Goal: Communication & Community: Answer question/provide support

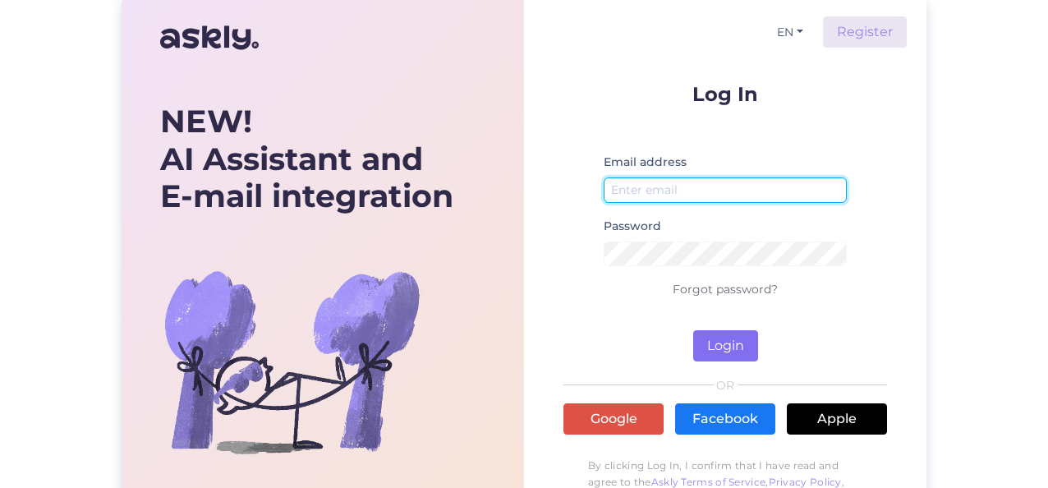
type input "[PERSON_NAME][EMAIL_ADDRESS][DOMAIN_NAME]"
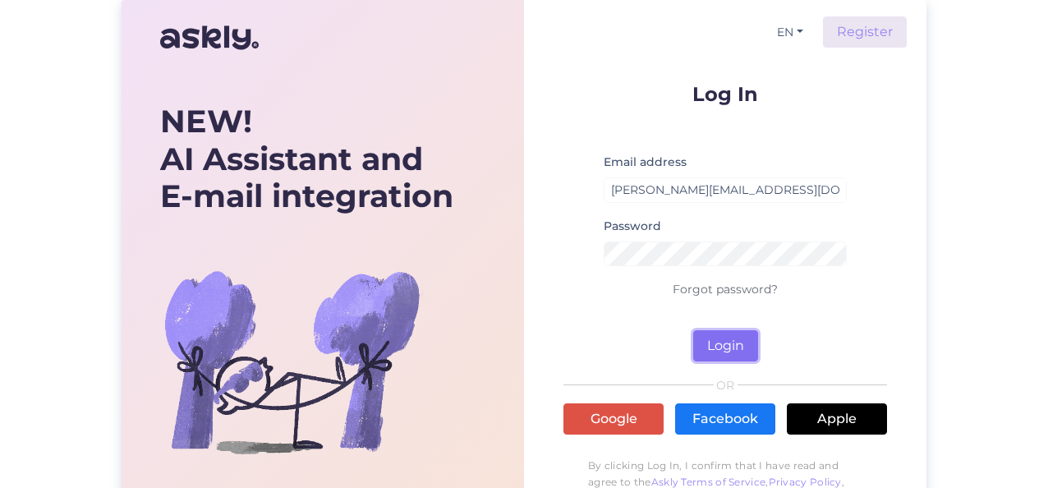
drag, startPoint x: 729, startPoint y: 333, endPoint x: 714, endPoint y: 337, distance: 15.1
click at [729, 333] on button "Login" at bounding box center [725, 345] width 65 height 31
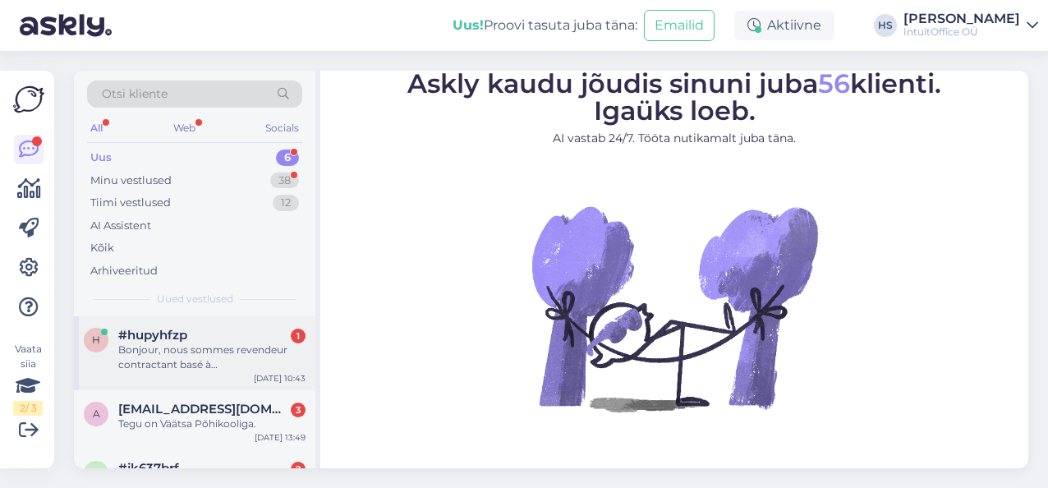
click at [166, 333] on span "#hupyhfzp" at bounding box center [152, 335] width 69 height 15
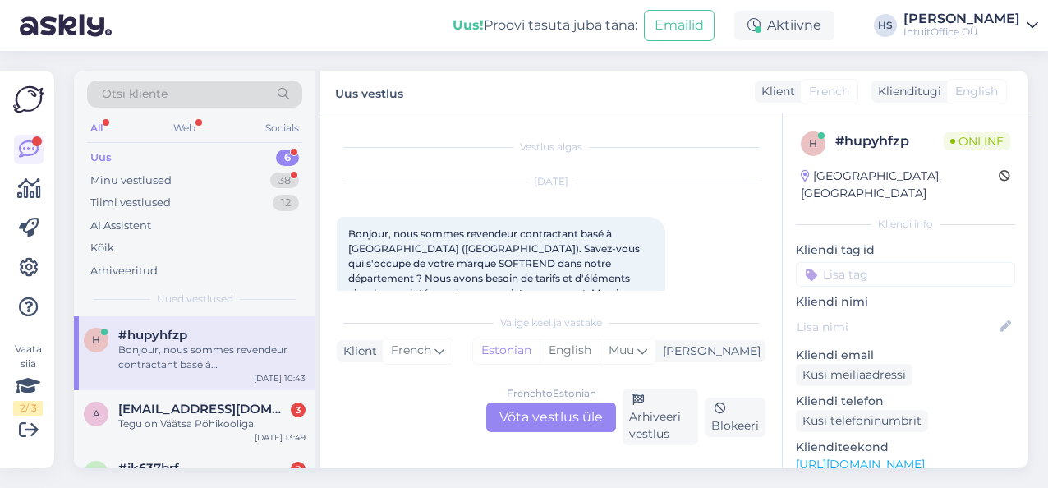
scroll to position [34, 0]
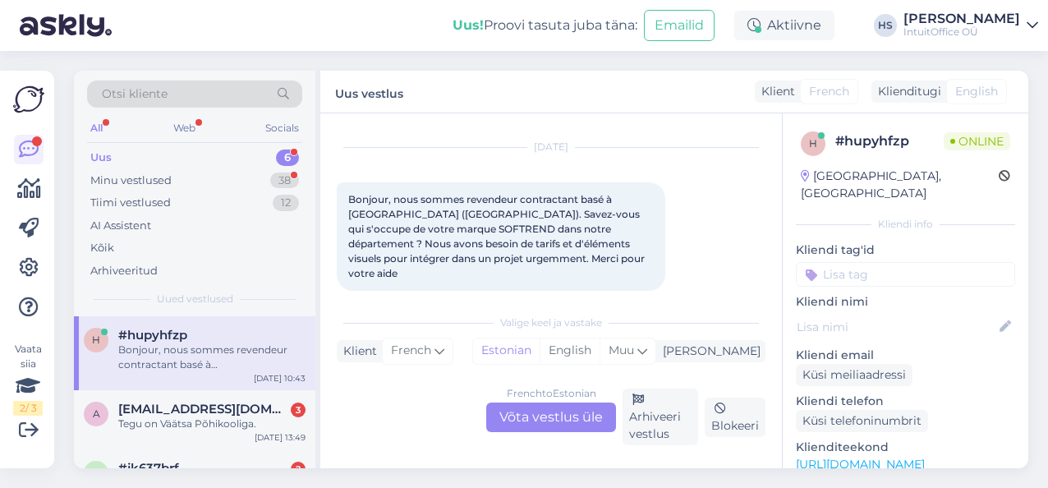
click at [540, 414] on div "French to Estonian Võta vestlus üle" at bounding box center [551, 417] width 130 height 30
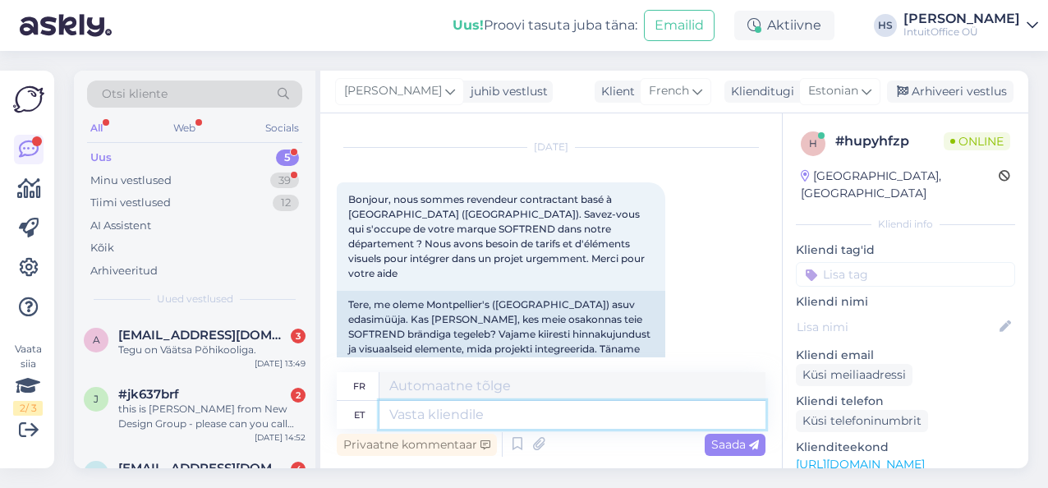
click at [475, 411] on textarea at bounding box center [572, 415] width 386 height 28
paste textarea "Hello! Can you describe in more detail what you need? What product would you li…"
type textarea "Hello! Can you describe in more detail what you need? What product would you li…"
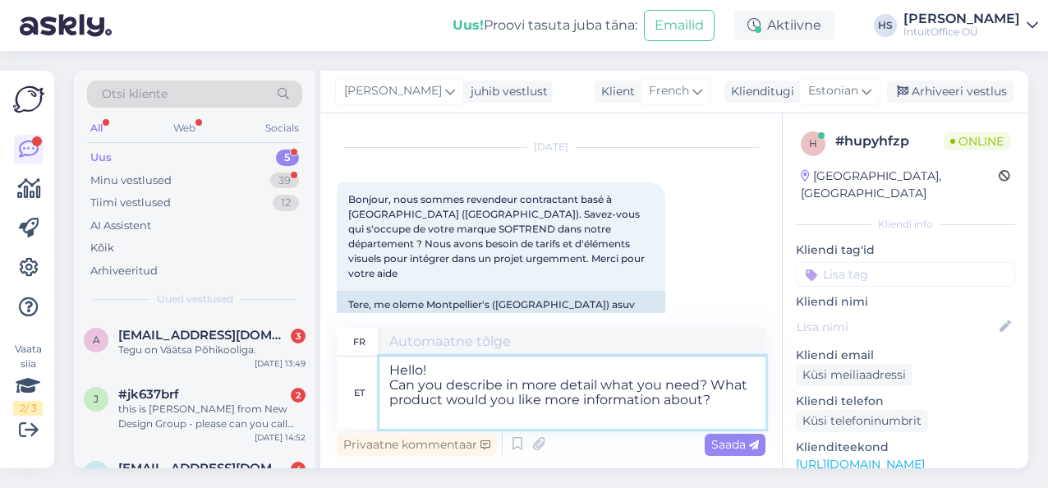
type textarea "Bonjour ! Pouvez-vous décrire plus en détail ce dont vous avez besoin ? Sur que…"
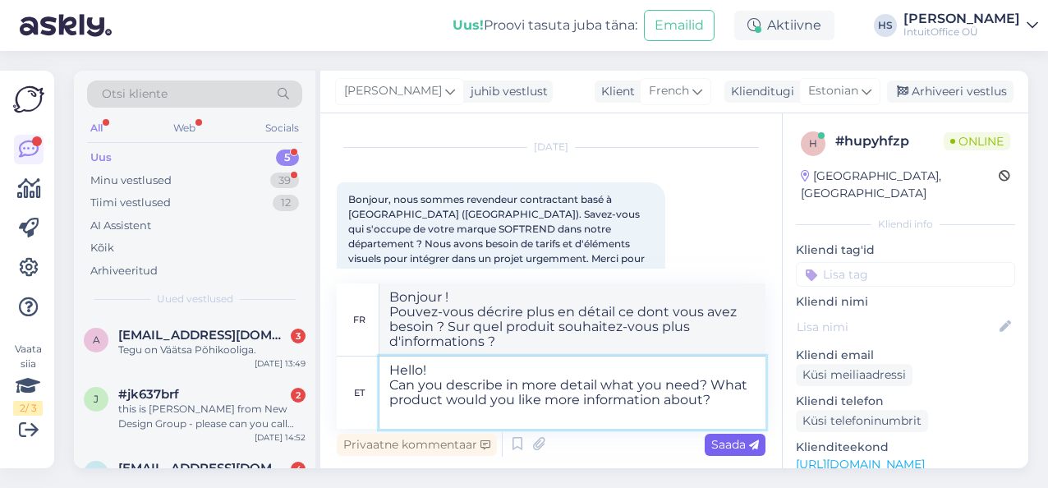
type textarea "Hello! Can you describe in more detail what you need? What product would you li…"
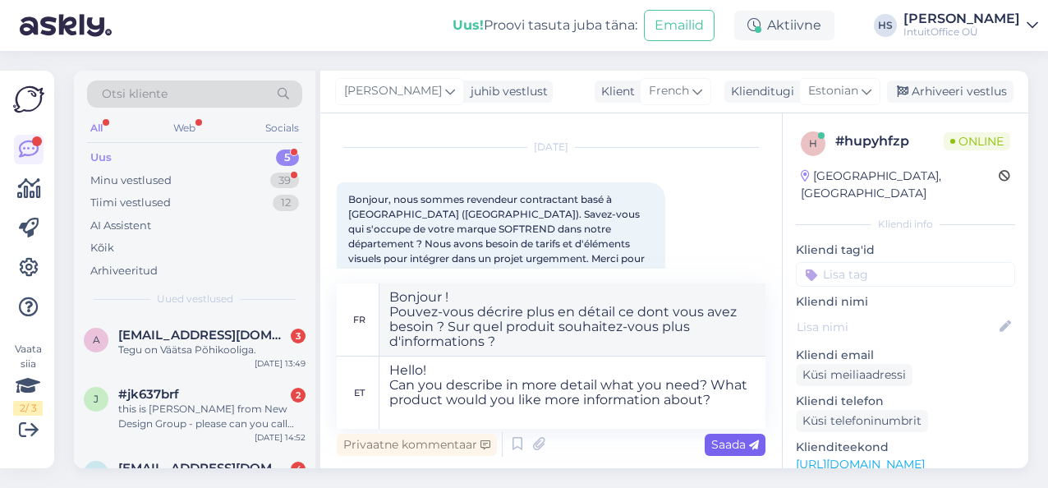
click at [732, 445] on span "Saada" at bounding box center [735, 444] width 48 height 15
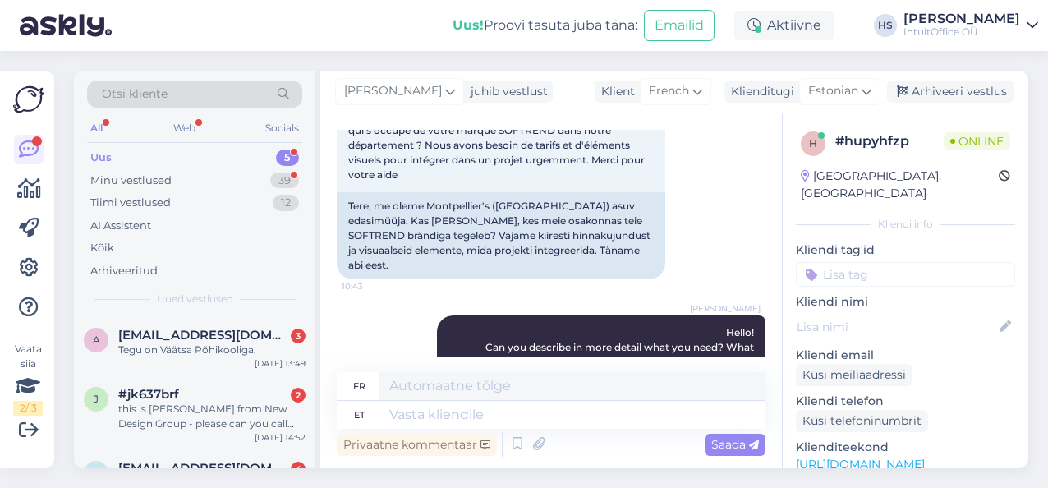
scroll to position [215, 0]
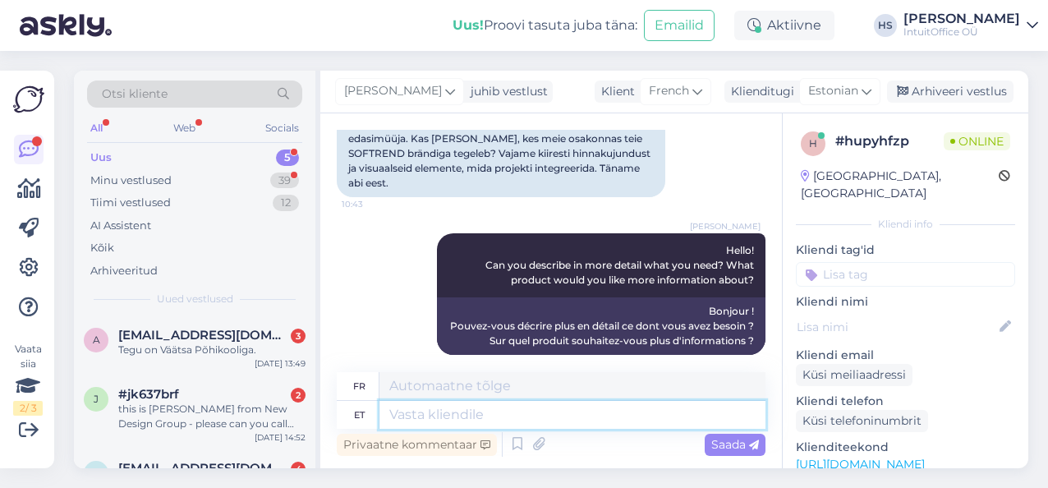
click at [410, 410] on textarea at bounding box center [572, 415] width 386 height 28
paste textarea "Would you like to contact our [DEMOGRAPHIC_DATA] agent/reseller?"
type textarea "Would you like to contact our [DEMOGRAPHIC_DATA] agent/reseller?"
type textarea "Souhaitez-vous contacter notre agent/revendeur [DEMOGRAPHIC_DATA] ?"
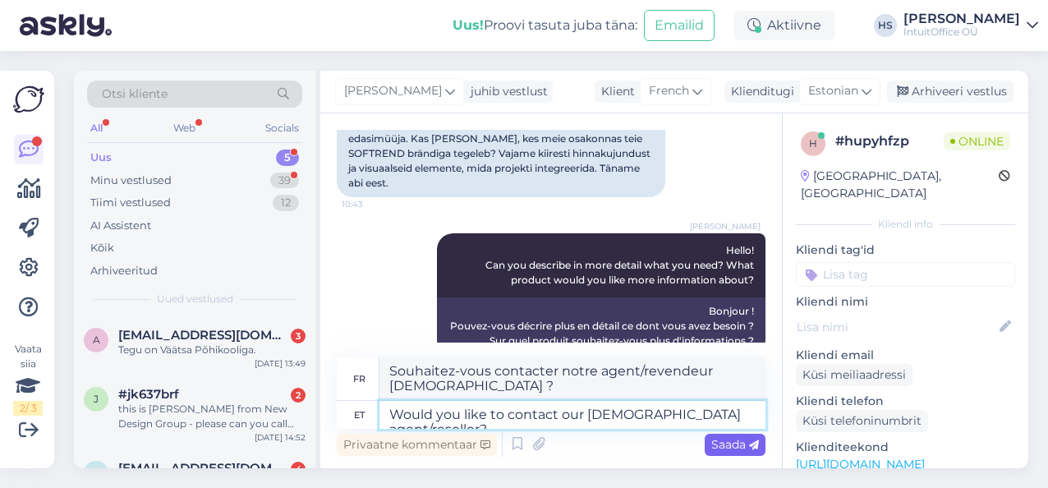
type textarea "Would you like to contact our [DEMOGRAPHIC_DATA] agent/reseller?"
click at [731, 447] on span "Saada" at bounding box center [735, 444] width 48 height 15
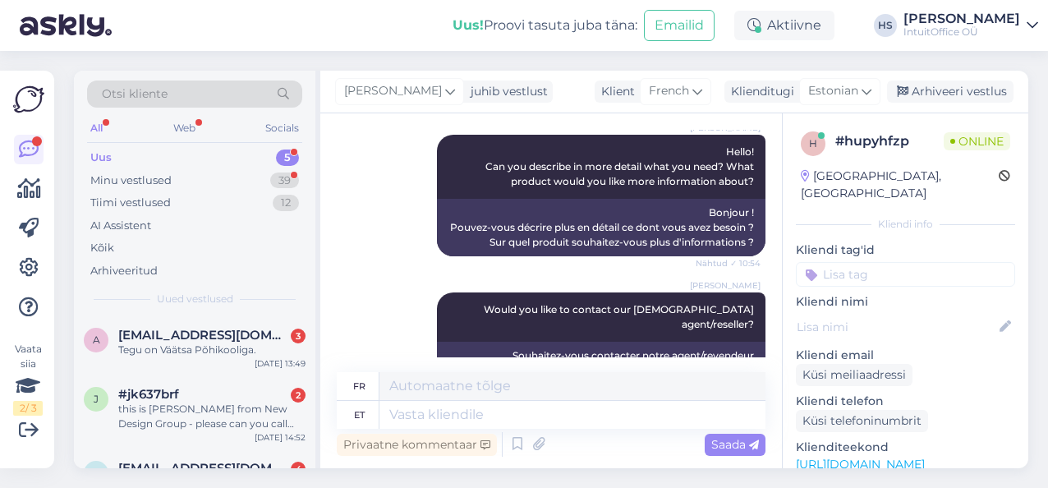
scroll to position [560, 0]
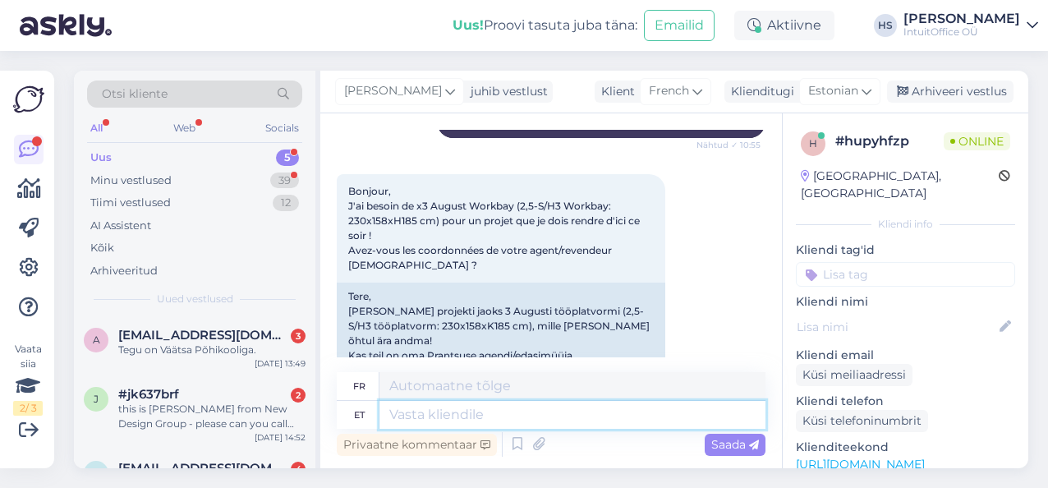
click at [420, 411] on textarea at bounding box center [572, 415] width 386 height 28
type textarea "H"
type textarea "Please"
type textarea "S'il te plaît"
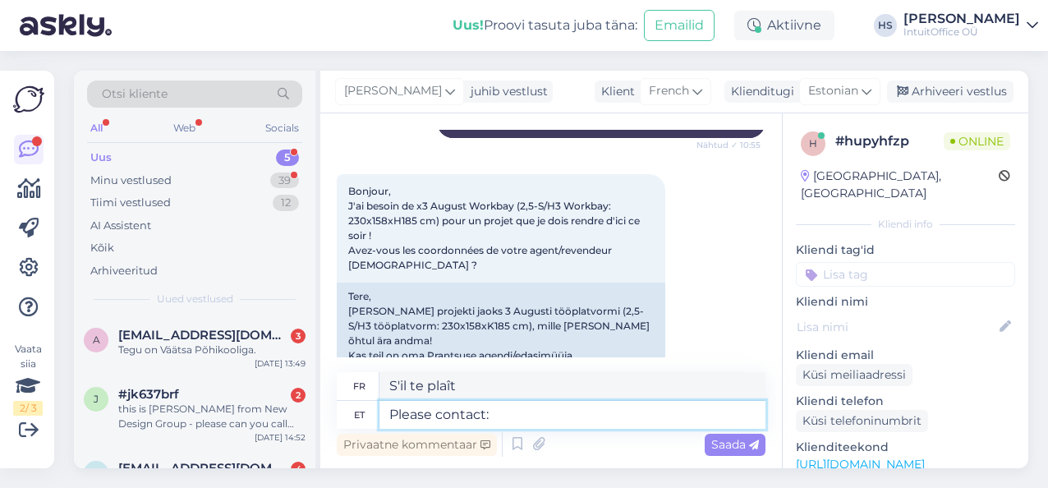
type textarea "Please contact:"
type textarea "[PERSON_NAME] contacter :"
paste textarea "[PERSON_NAME] 06 74 85 97 05"
type textarea "Please contact: [PERSON_NAME] 06 74 85 97 05"
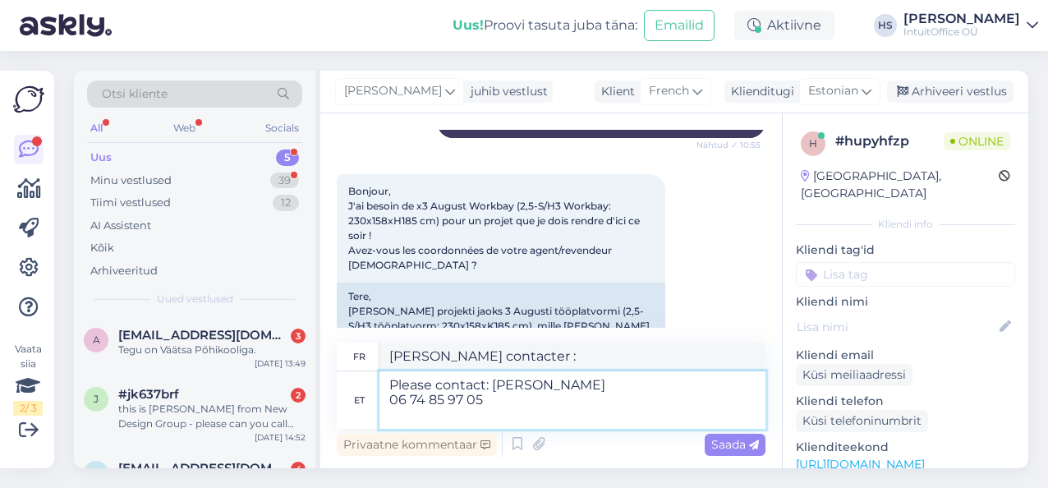
type textarea "[PERSON_NAME] contacter : [PERSON_NAME] 06 74 85 97 05"
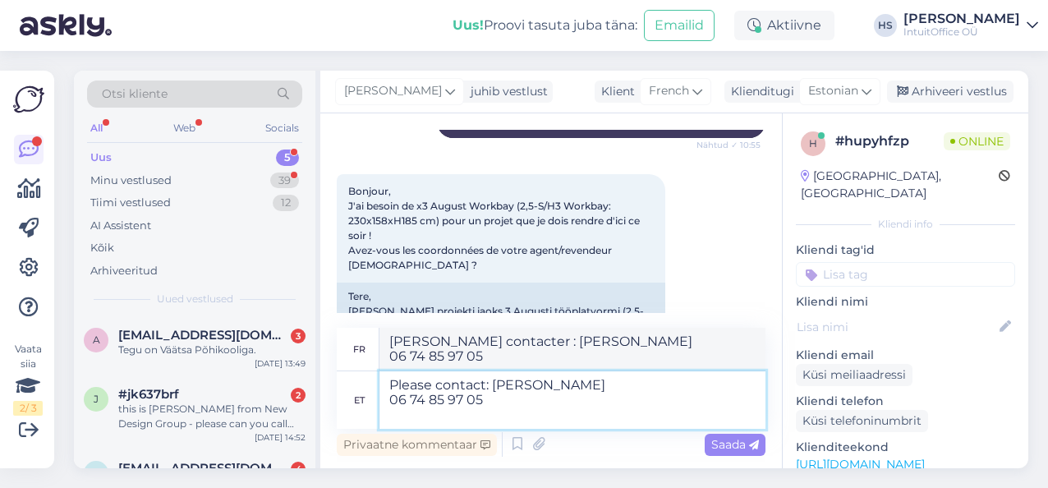
paste textarea "[PERSON_NAME][EMAIL_ADDRESS][PERSON_NAME][DOMAIN_NAME]"
type textarea "Please contact: [PERSON_NAME] 06 74 85 97 05 [PERSON_NAME][EMAIL_ADDRESS][PERSO…"
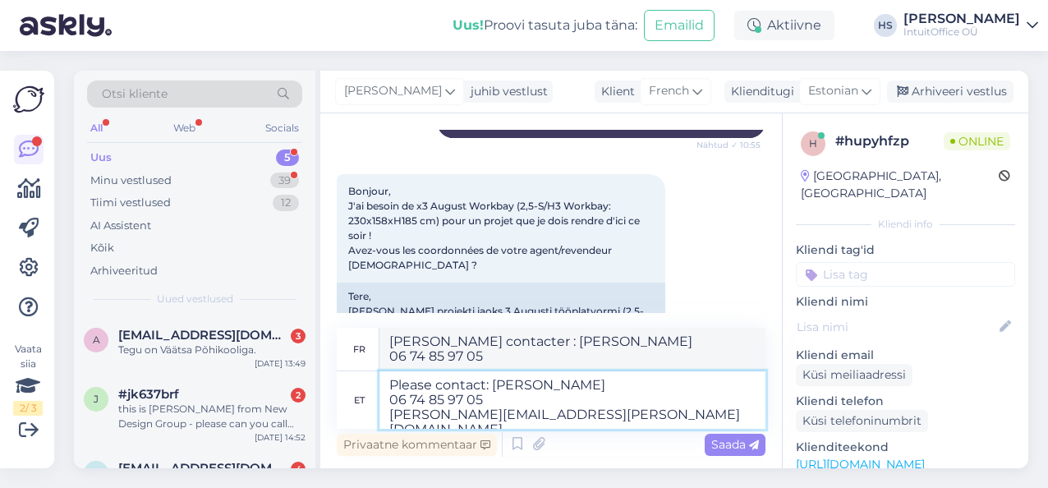
type textarea "[PERSON_NAME] contacter : [PERSON_NAME] 06 74 85 97 05 [PERSON_NAME][EMAIL_ADDR…"
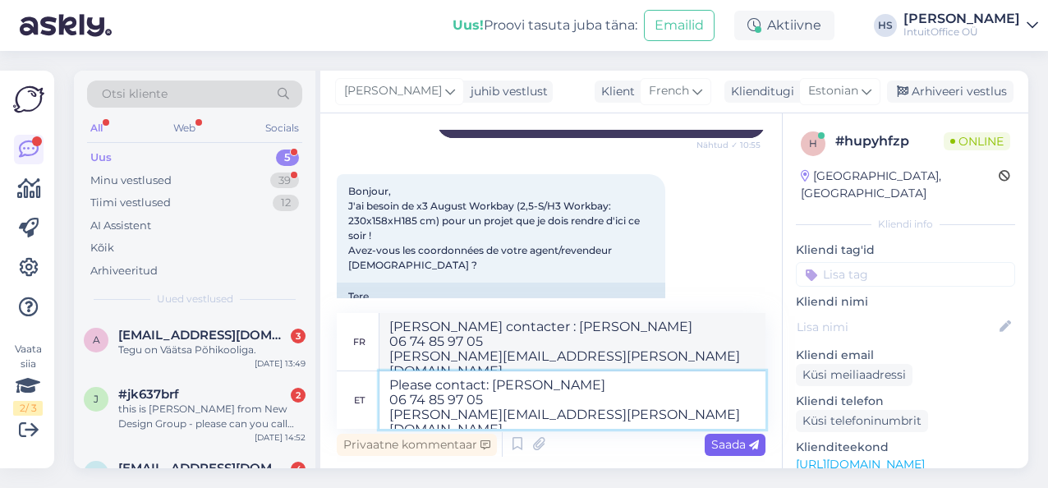
type textarea "Please contact: [PERSON_NAME] 06 74 85 97 05 [PERSON_NAME][EMAIL_ADDRESS][PERSO…"
click at [739, 447] on span "Saada" at bounding box center [735, 444] width 48 height 15
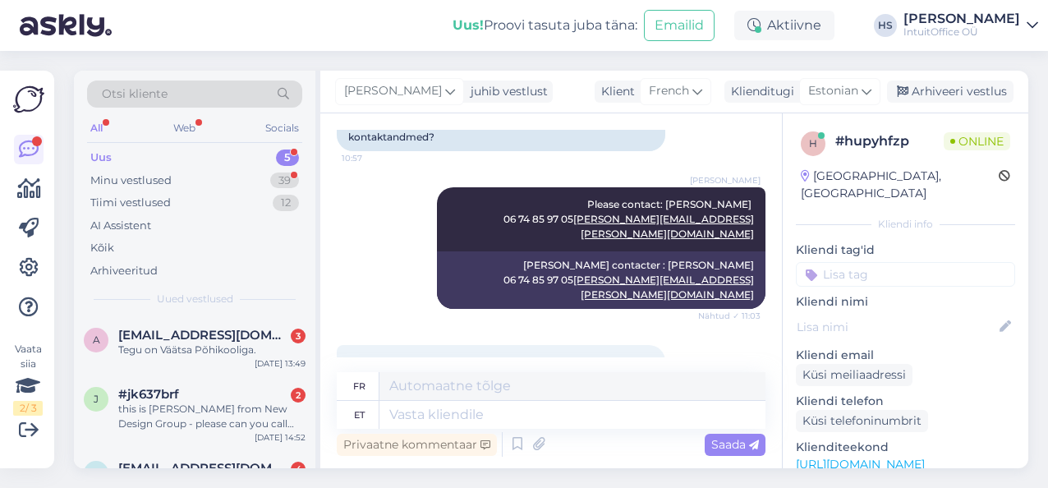
scroll to position [875, 0]
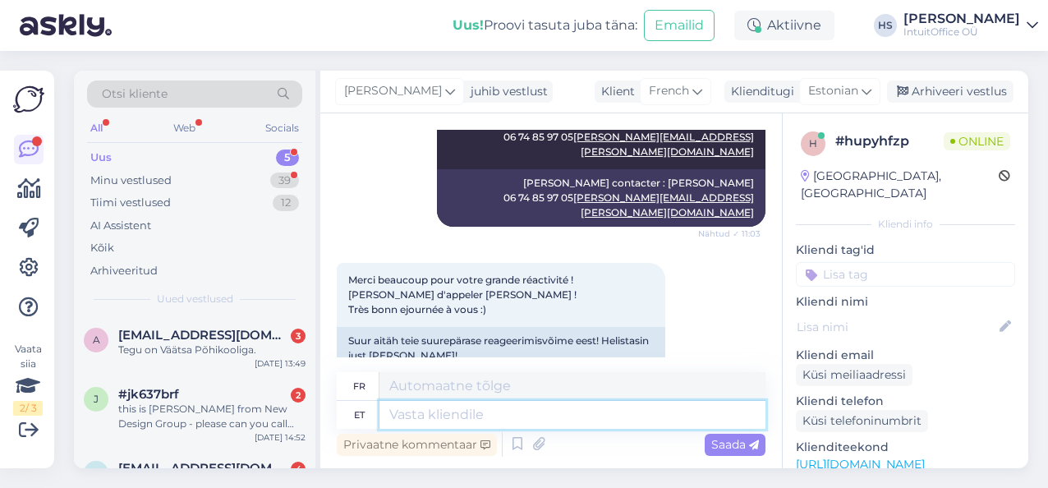
click at [416, 411] on textarea at bounding box center [572, 415] width 386 height 28
paste textarea "I'm glad you got in touch with him. I wish you a nice day too!"
type textarea "I'm glad you got in touch with him. I wish you a nice day too!"
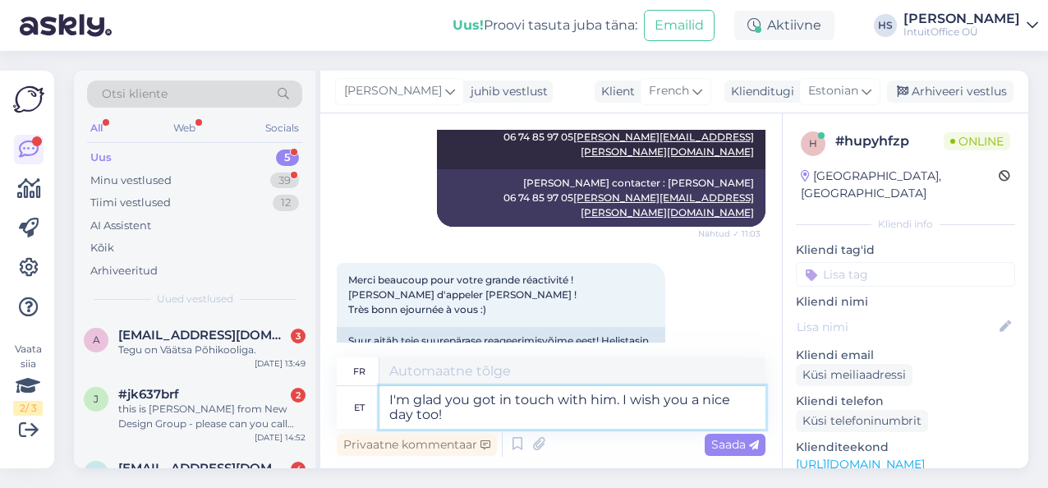
type textarea "Je suis ravi que tu l'aies contacté. Je te souhaite également une bonne journée…"
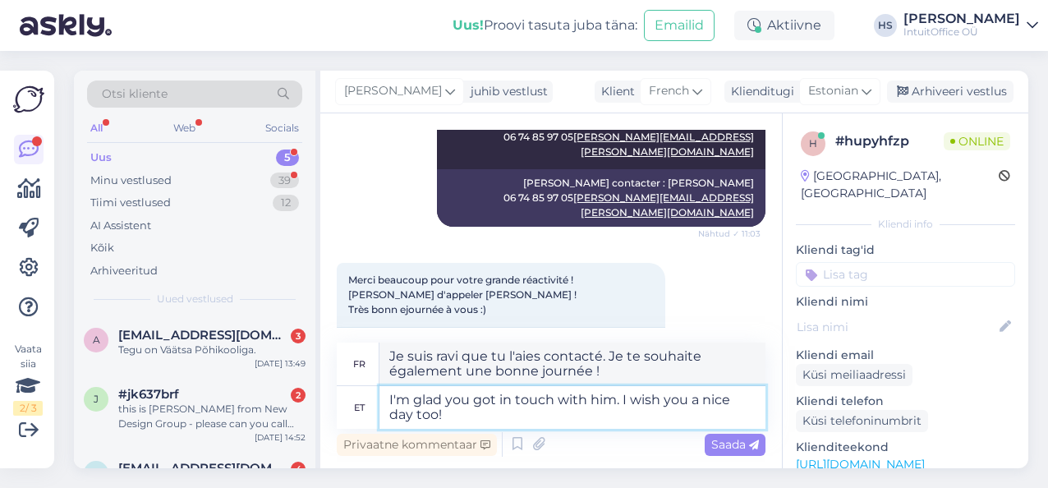
type textarea "I'm glad you got in touch with him. I wish you a nice day too!"
type textarea "Je suis ravi que tu l'aies contacté. Je te souhaite une bonne journée à toi aus…"
type textarea "I'm glad you got in touch with him. I wish you a nice day too! :)"
type textarea "Je suis ravi que tu l'aies contacté. Je te souhaite une bonne journée à toi aus…"
type textarea "I'm glad you got in touch with him. I wish you a nice day too! :)"
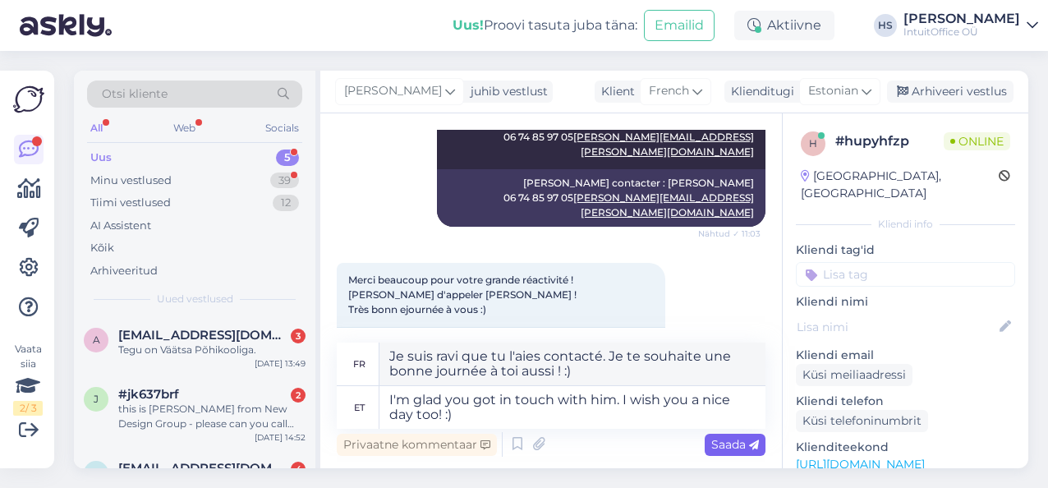
click at [729, 448] on span "Saada" at bounding box center [735, 444] width 48 height 15
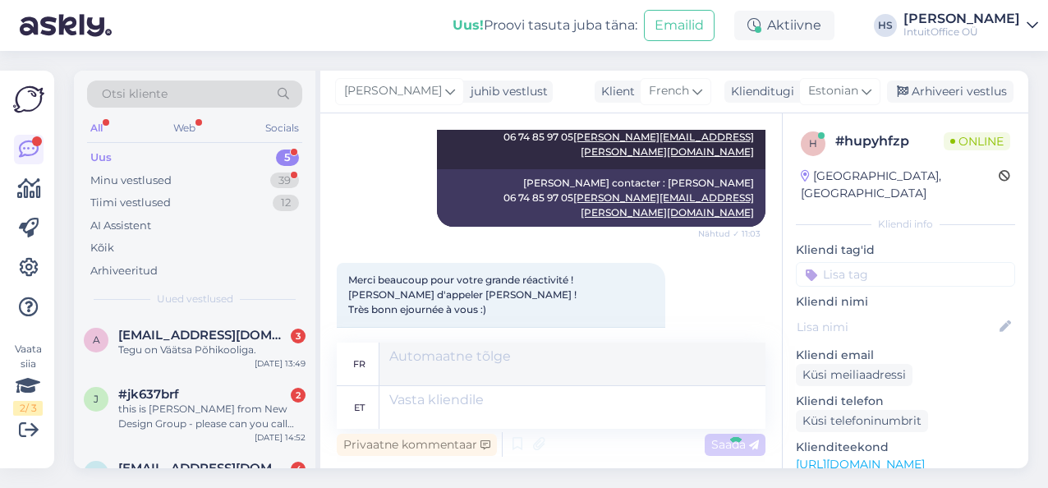
scroll to position [1003, 0]
